Goal: Check status: Check status

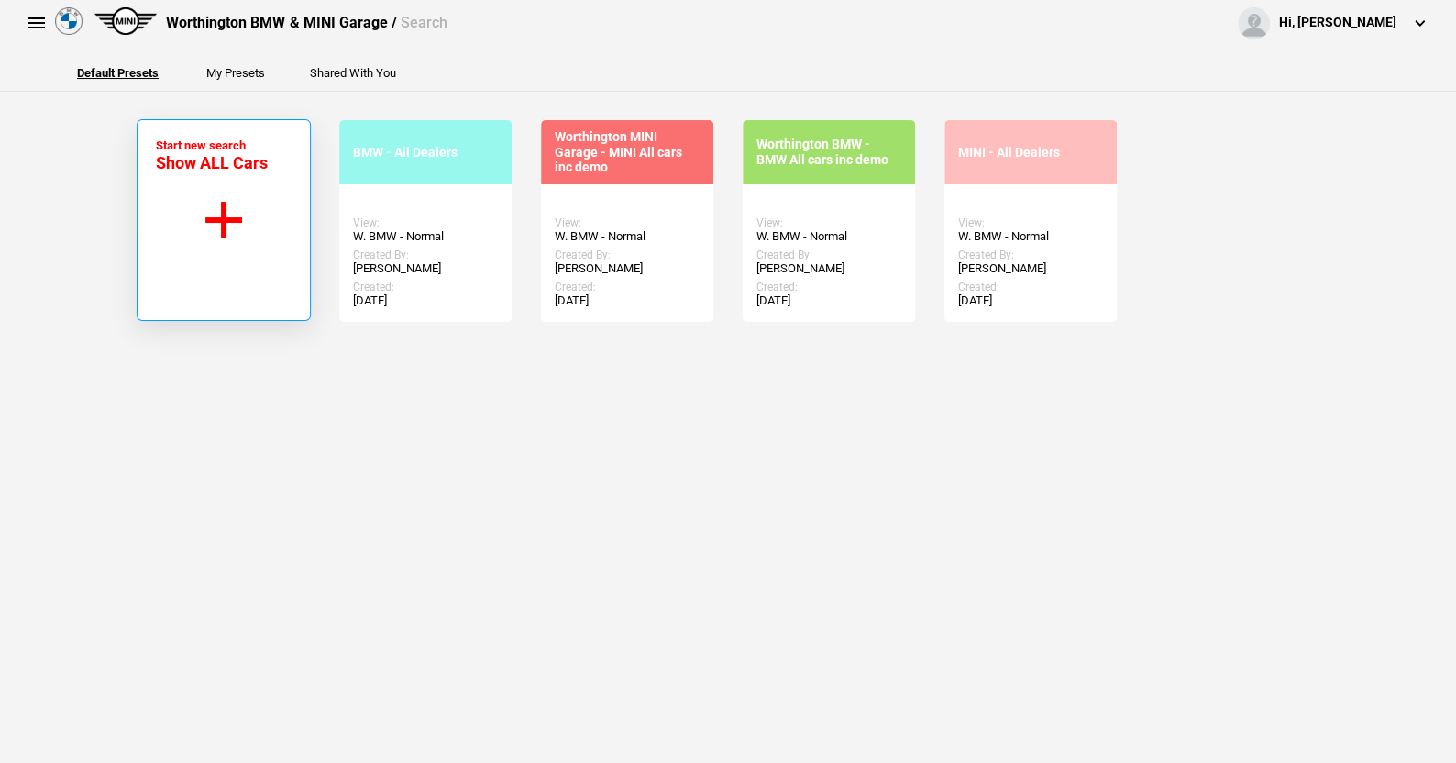
click at [219, 215] on button "Start new search Show ALL Cars" at bounding box center [224, 220] width 174 height 202
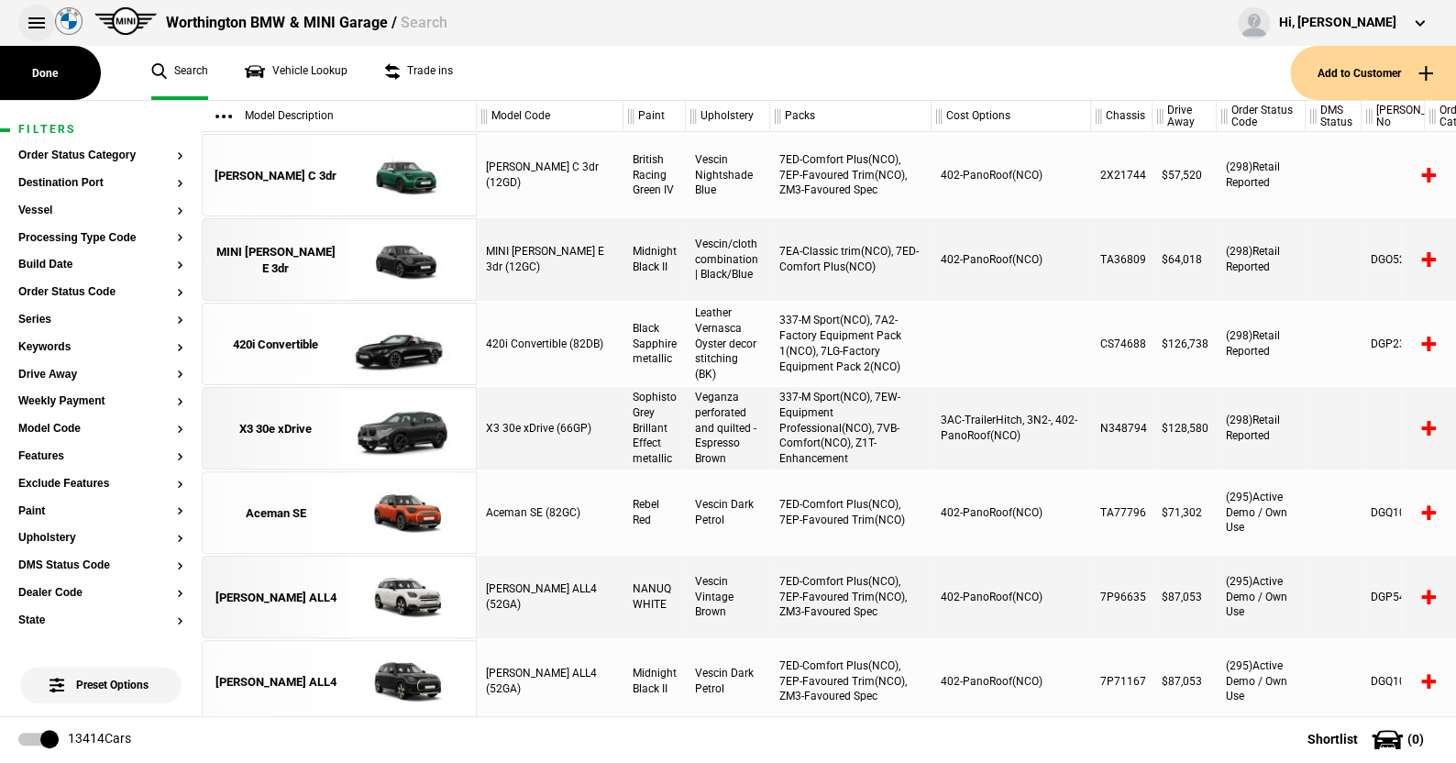
click at [27, 26] on button at bounding box center [36, 23] width 37 height 37
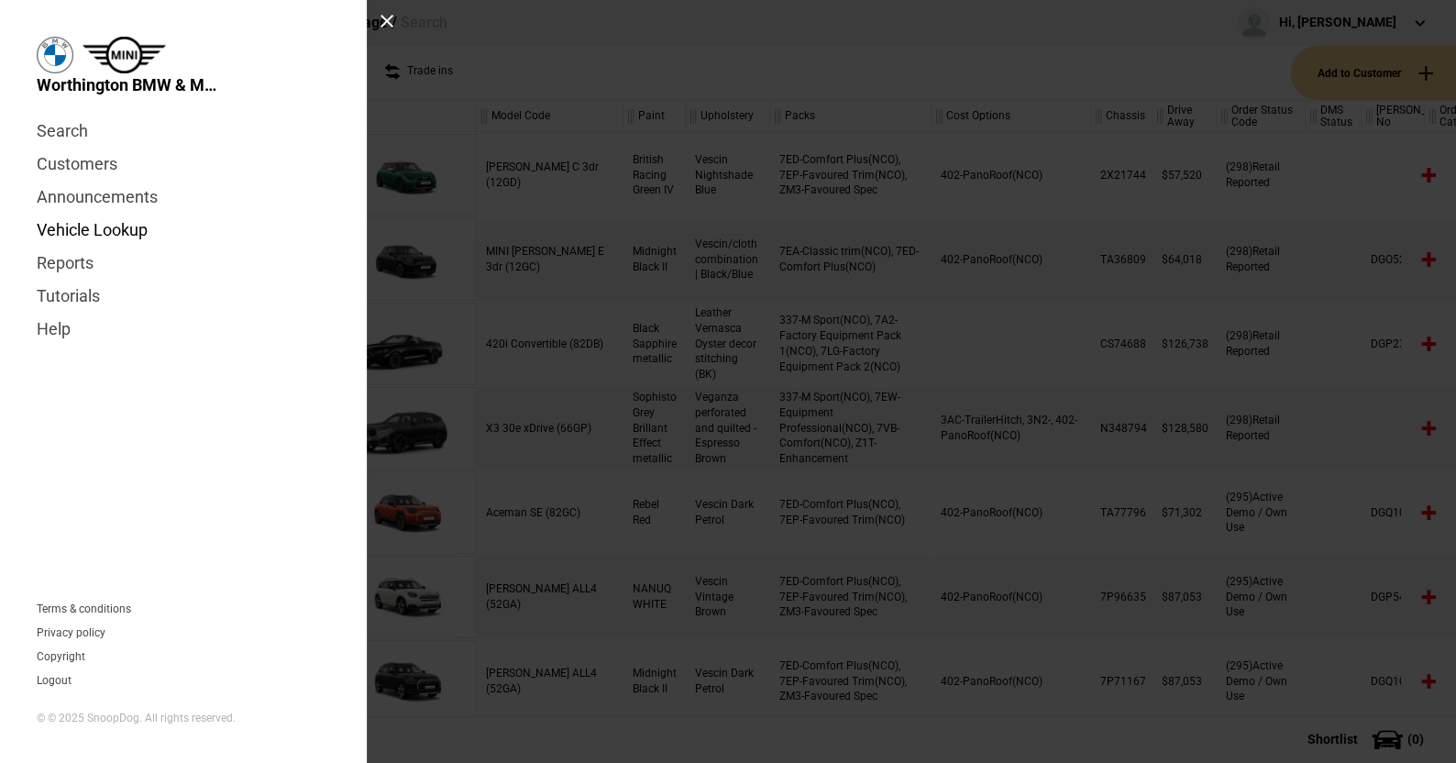
click at [115, 226] on link "Vehicle Lookup" at bounding box center [183, 230] width 293 height 33
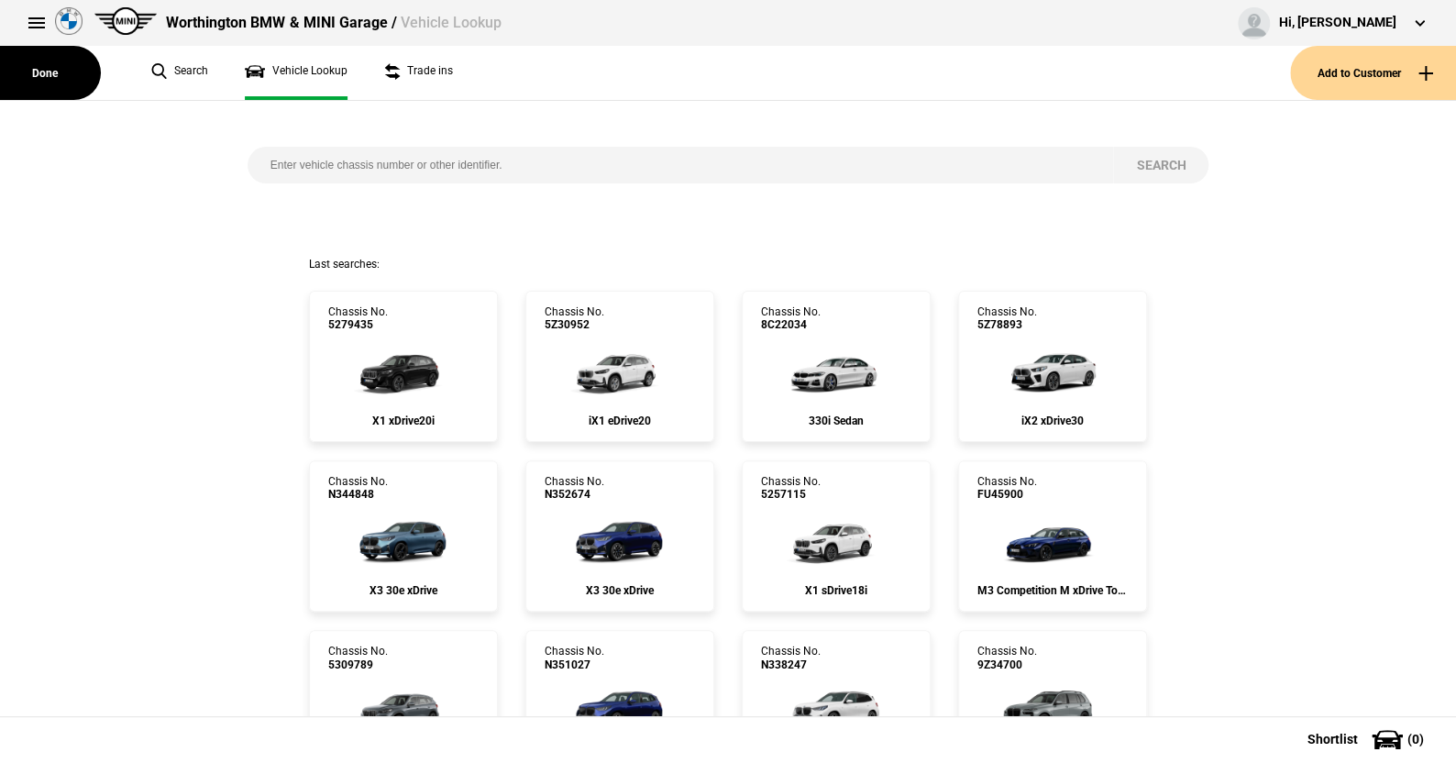
click at [264, 163] on input "search" at bounding box center [681, 165] width 866 height 37
paste input "9771179"
type input "9771179"
click at [1153, 152] on button "Search" at bounding box center [1160, 165] width 95 height 37
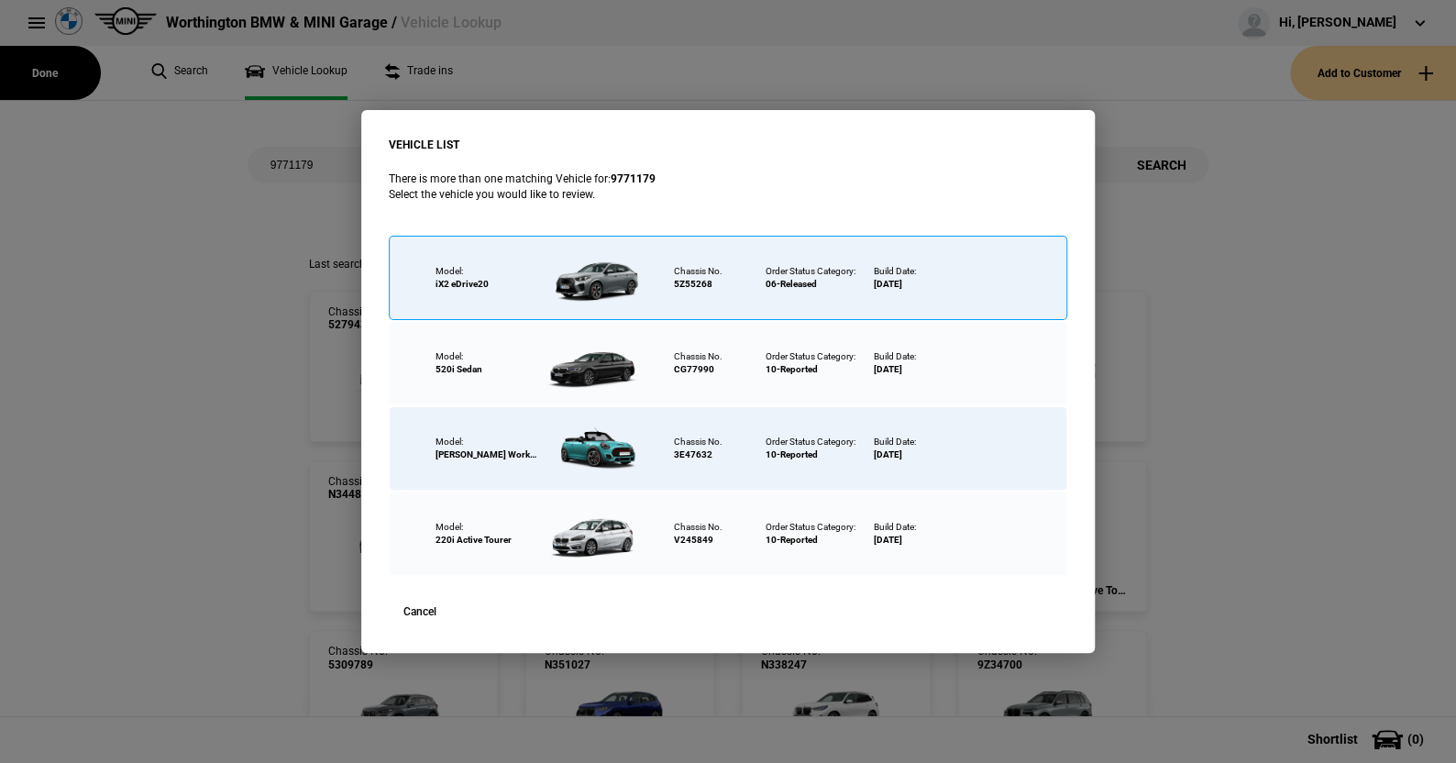
click at [590, 271] on div at bounding box center [595, 278] width 119 height 64
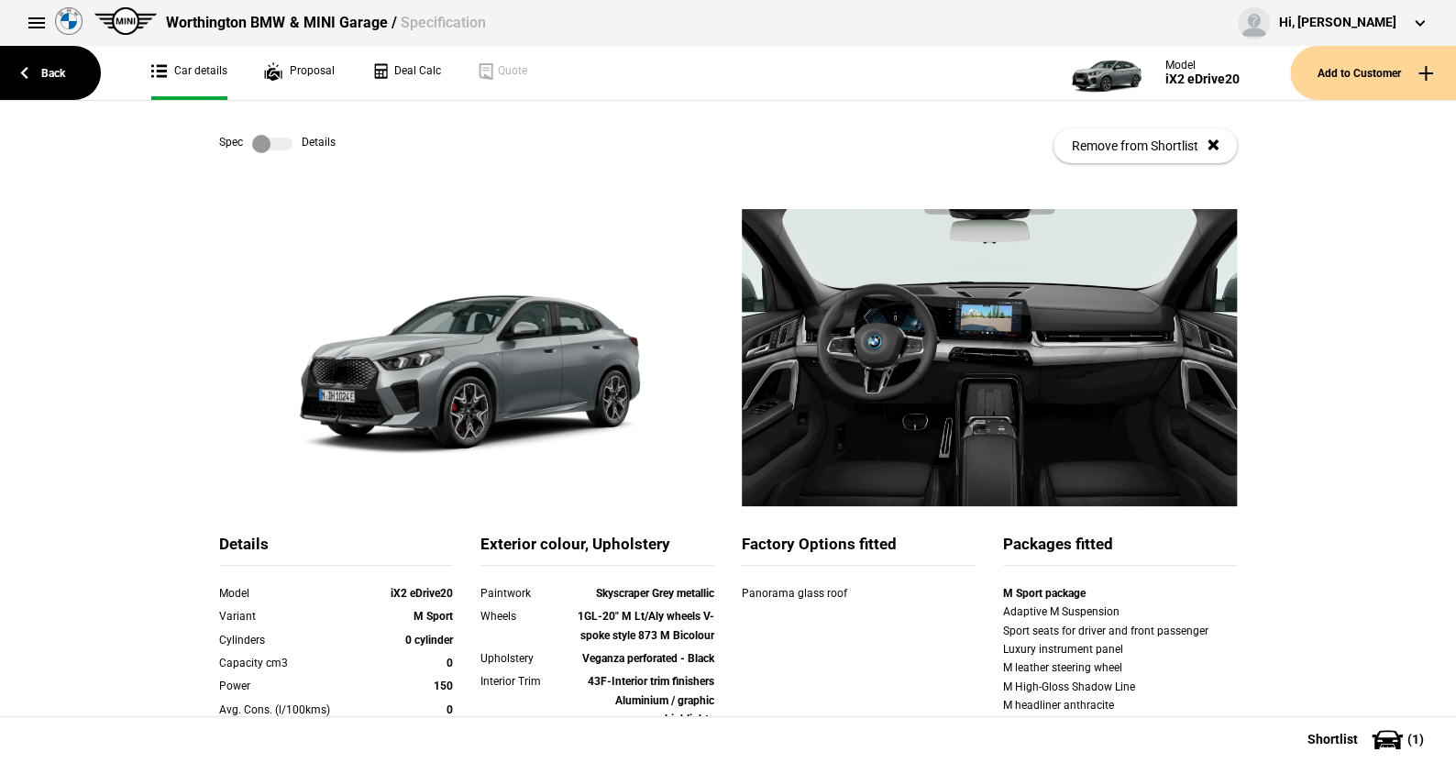
click at [278, 146] on label at bounding box center [272, 144] width 40 height 18
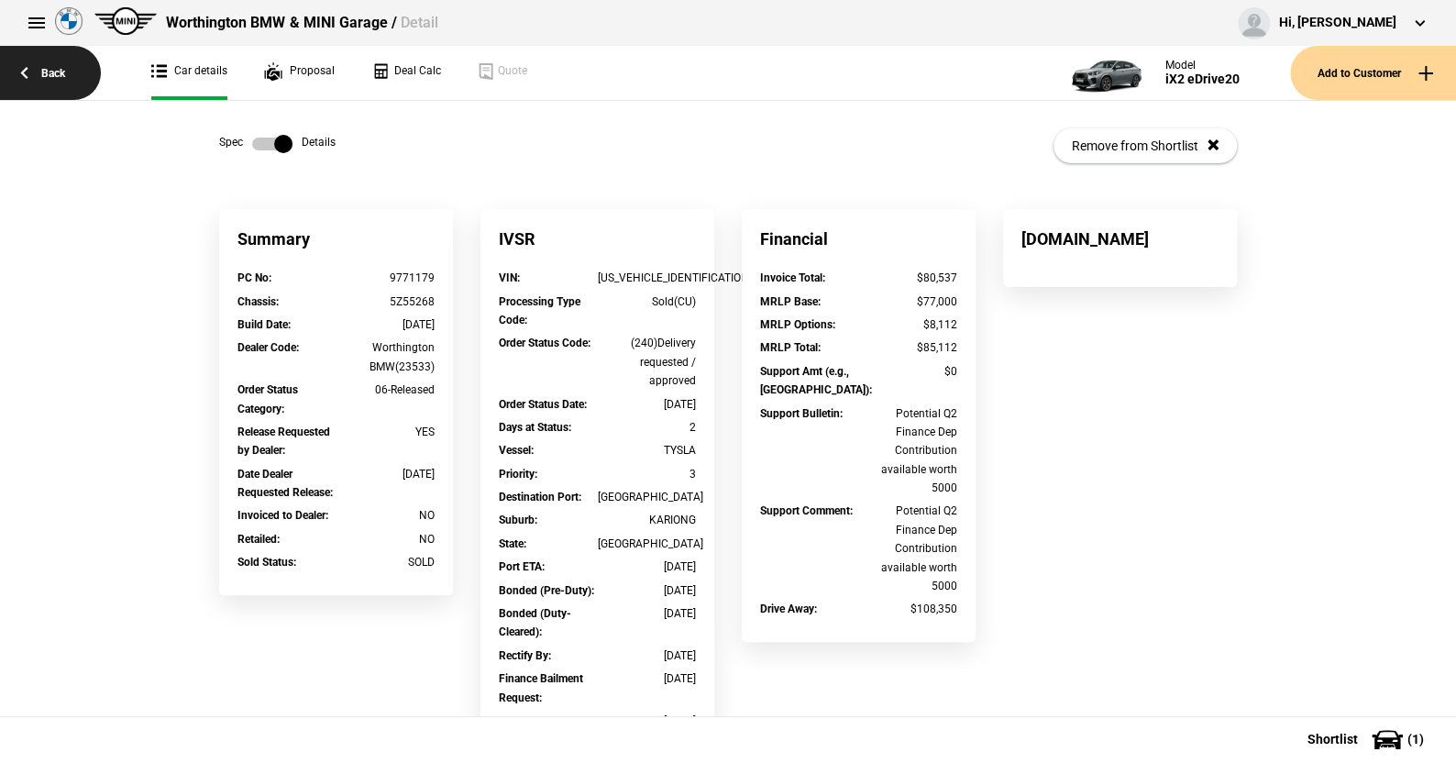
click at [48, 68] on link "Back" at bounding box center [50, 73] width 101 height 54
